Goal: Task Accomplishment & Management: Complete application form

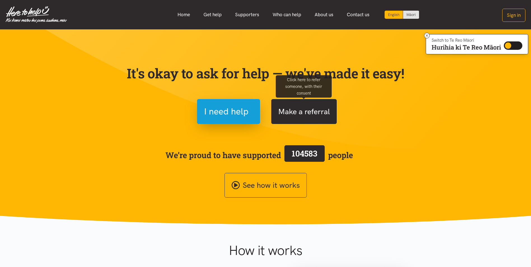
click at [314, 117] on button "Make a referral" at bounding box center [304, 111] width 66 height 25
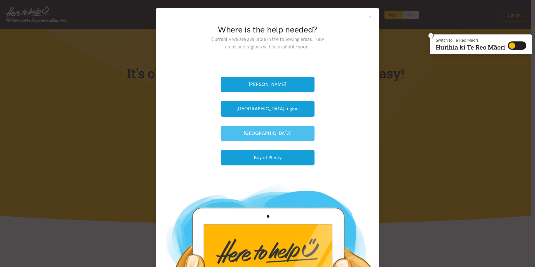
click at [265, 132] on button "[GEOGRAPHIC_DATA]" at bounding box center [268, 133] width 94 height 15
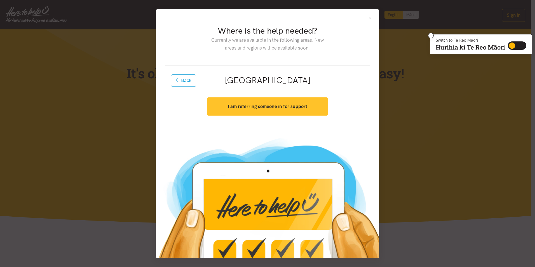
click at [262, 108] on strong "I am referring someone in for support" at bounding box center [268, 107] width 80 height 6
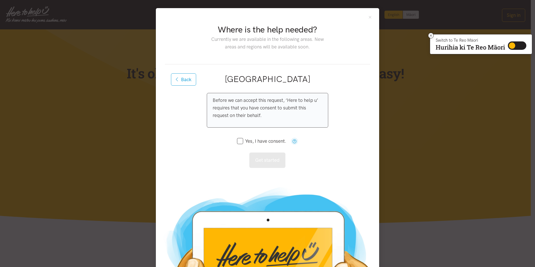
click at [270, 118] on p "Before we can accept this request, ‘Here to help u’ requires that you have cons…" at bounding box center [267, 108] width 109 height 23
click at [265, 111] on p "Before we can accept this request, ‘Here to help u’ requires that you have cons…" at bounding box center [267, 108] width 109 height 23
click at [239, 141] on input "Yes, I have consent." at bounding box center [261, 141] width 49 height 5
checkbox input "true"
click at [275, 158] on button "Get started" at bounding box center [267, 160] width 36 height 15
